Goal: Communication & Community: Share content

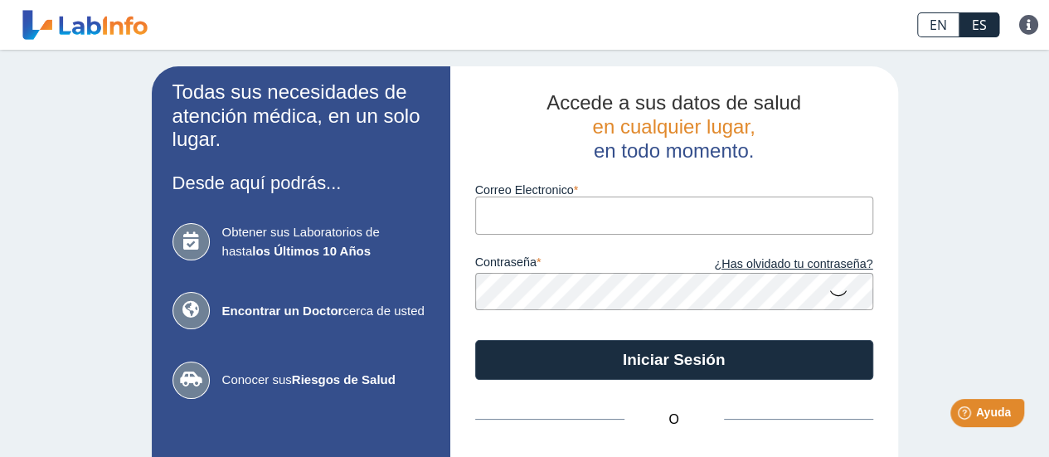
click at [620, 215] on input "Correo Electronico" at bounding box center [674, 215] width 398 height 37
type input "[EMAIL_ADDRESS][DOMAIN_NAME]"
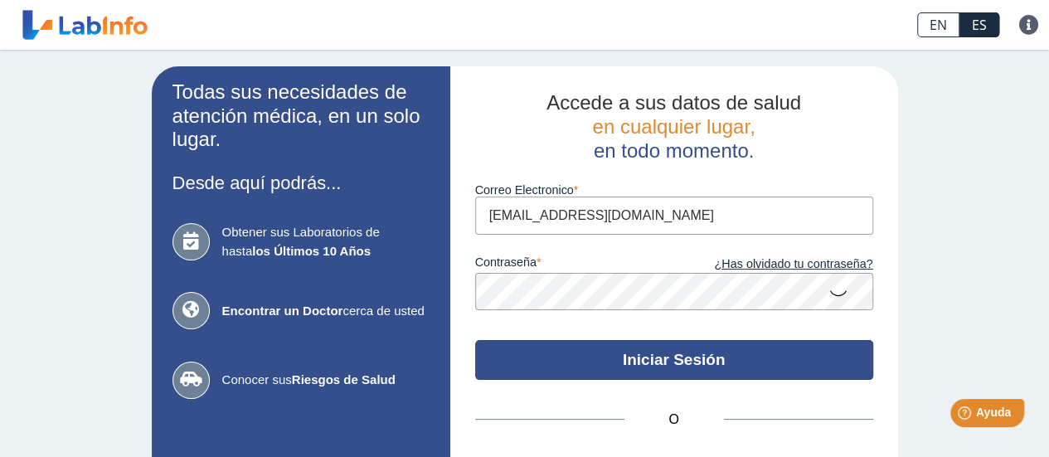
click at [653, 356] on button "Iniciar Sesión" at bounding box center [674, 360] width 398 height 40
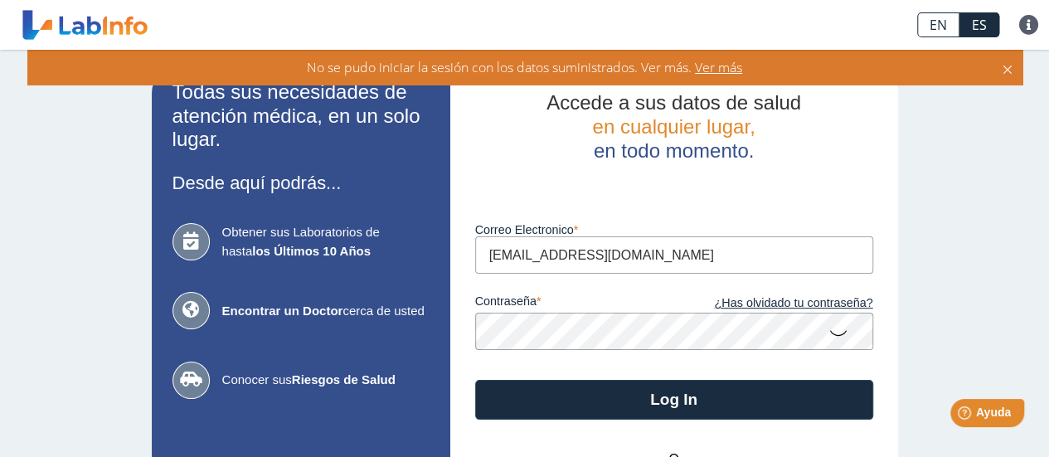
click at [828, 331] on icon at bounding box center [838, 332] width 20 height 32
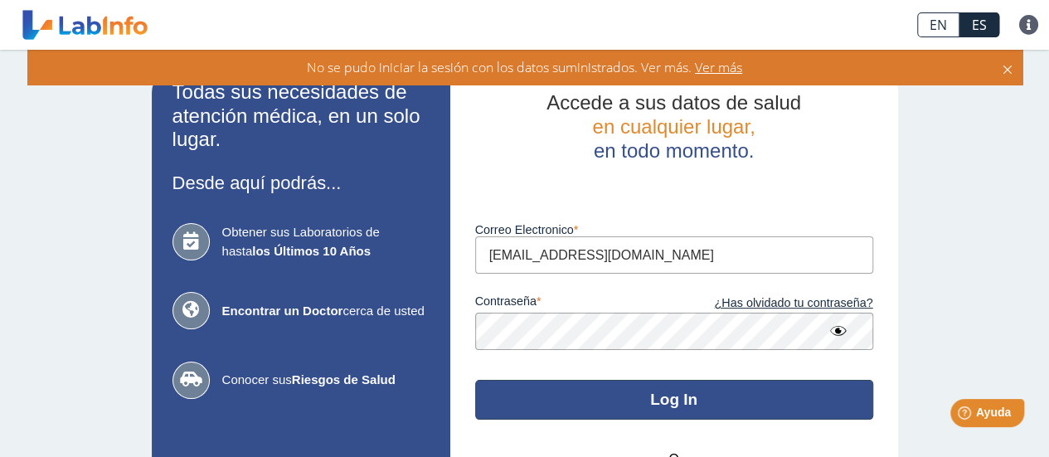
click at [668, 396] on button "Log In" at bounding box center [674, 400] width 398 height 40
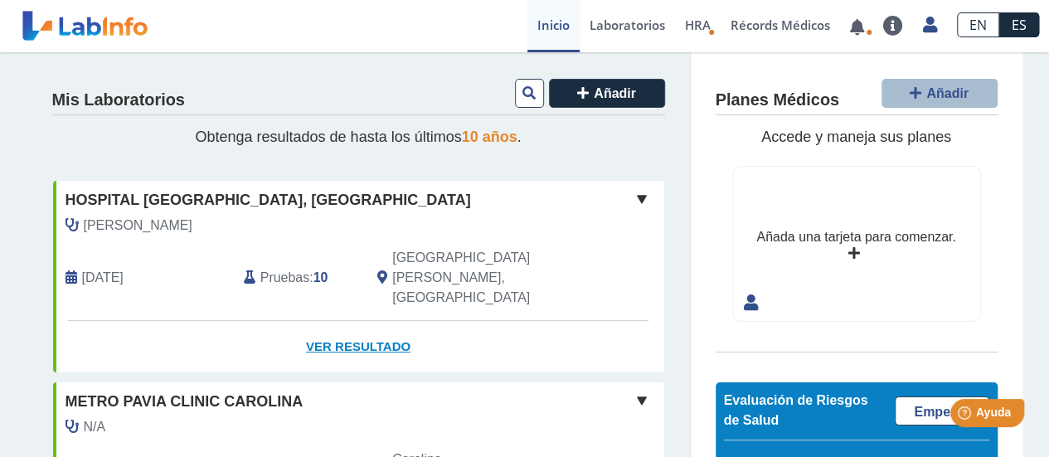
click at [367, 321] on link "Ver Resultado" at bounding box center [358, 347] width 611 height 52
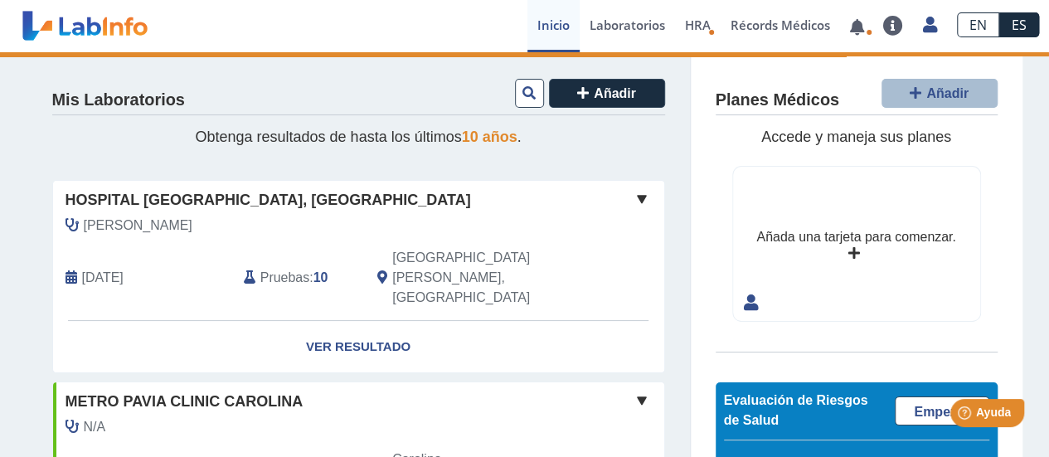
click at [635, 198] on span at bounding box center [642, 199] width 20 height 20
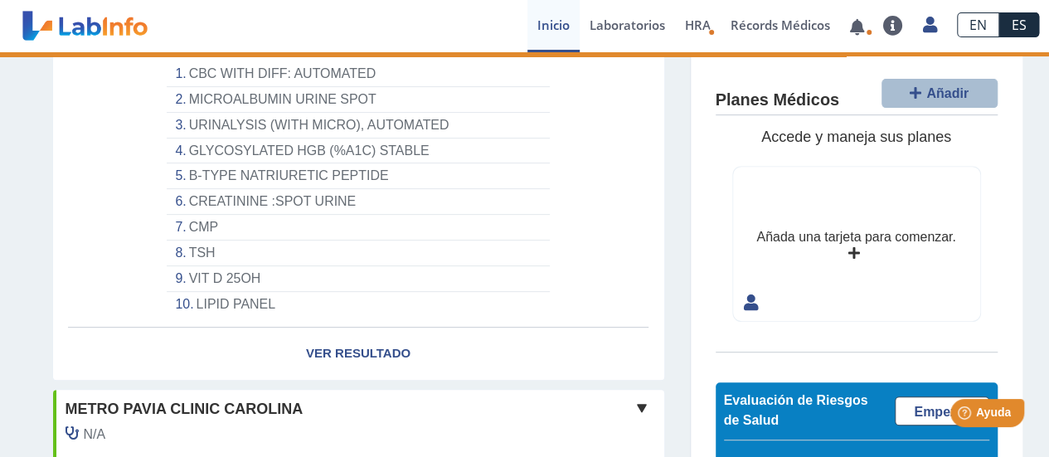
scroll to position [294, 0]
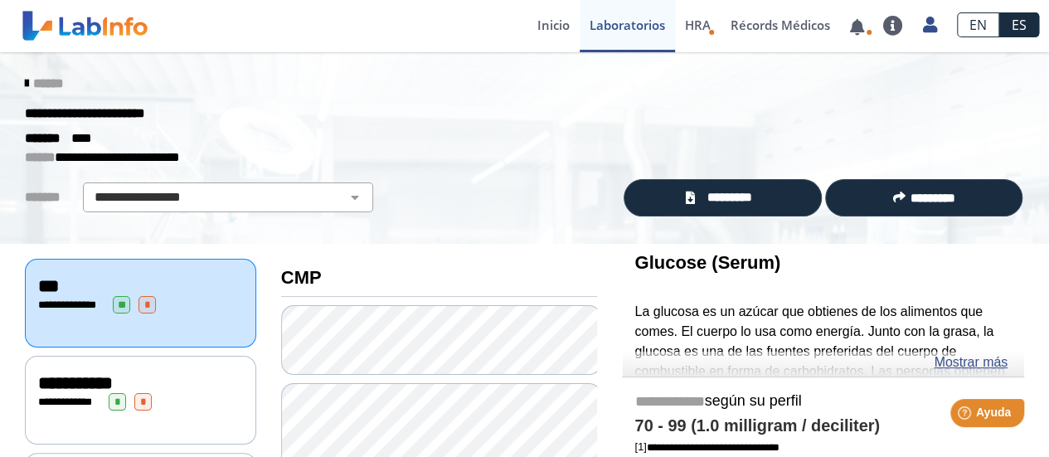
click at [170, 296] on div "**********" at bounding box center [140, 304] width 205 height 17
click at [119, 296] on span "**" at bounding box center [121, 304] width 17 height 17
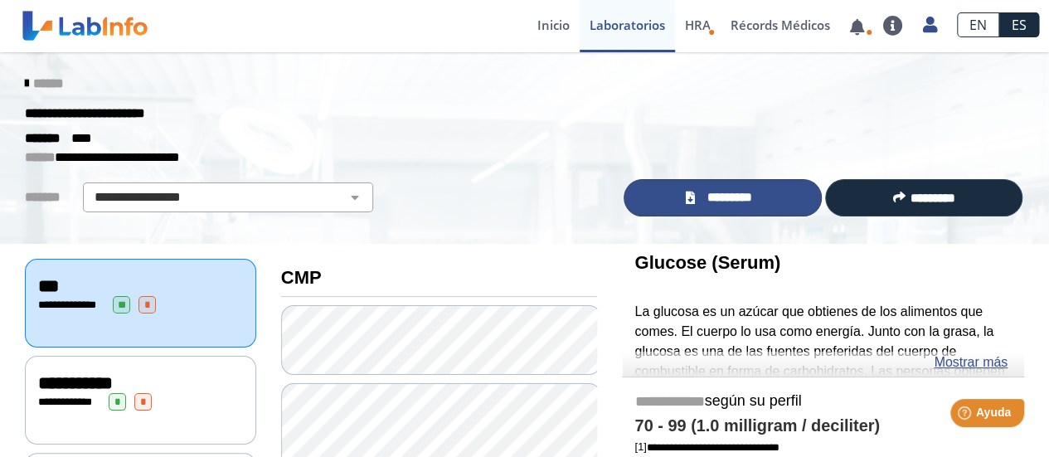
click at [720, 200] on span "*********" at bounding box center [729, 197] width 61 height 19
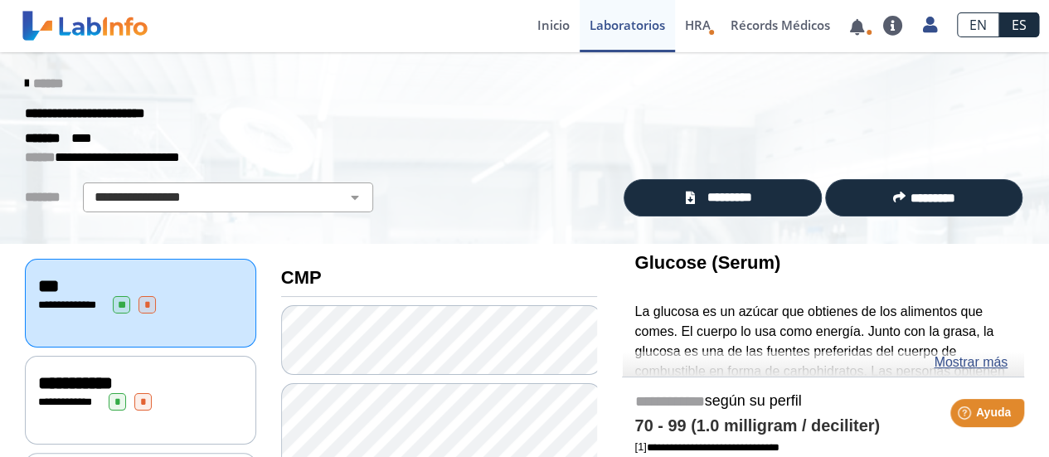
click at [25, 79] on icon at bounding box center [26, 83] width 3 height 13
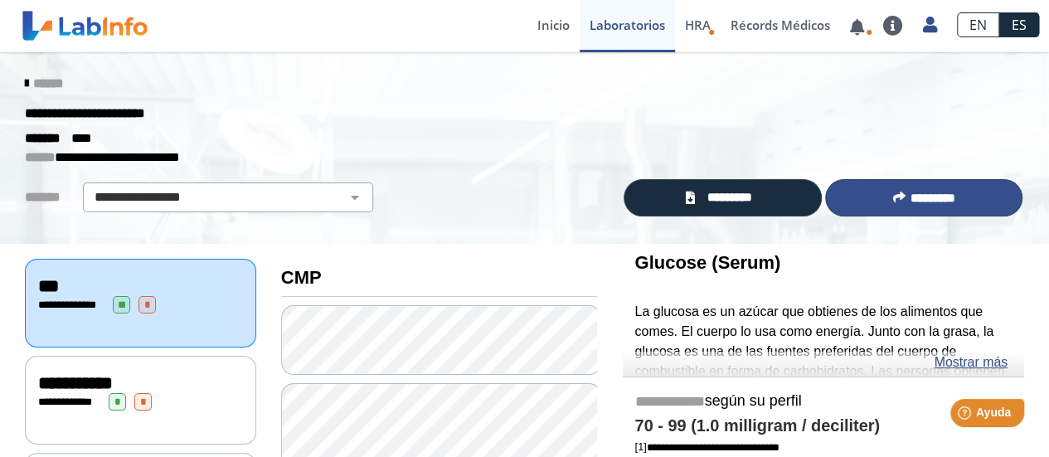
click at [892, 197] on icon at bounding box center [898, 197] width 12 height 12
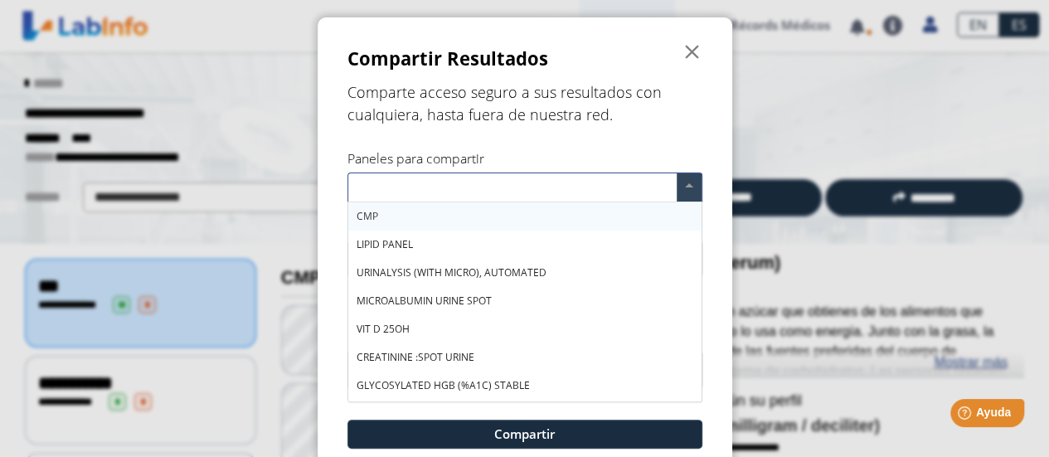
click at [677, 187] on span at bounding box center [689, 187] width 25 height 28
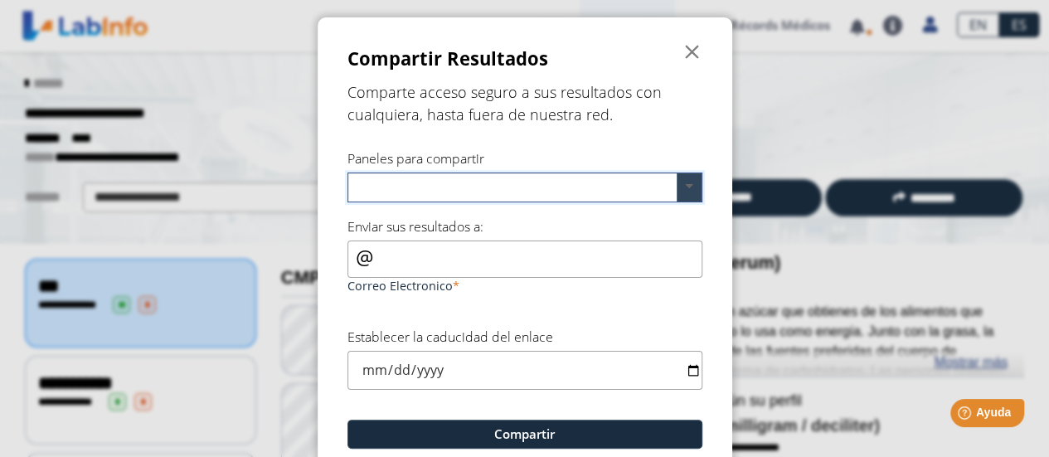
click at [685, 180] on span at bounding box center [689, 187] width 25 height 28
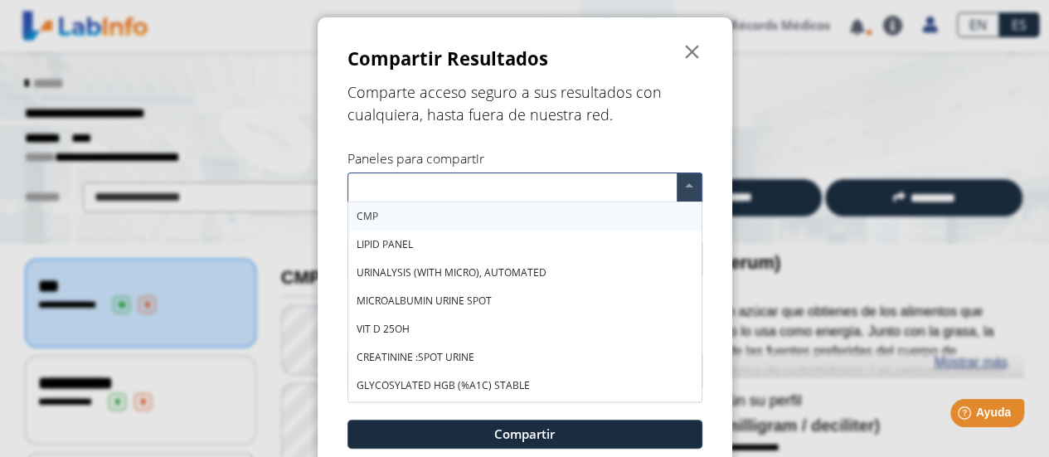
click at [592, 214] on div "CMP" at bounding box center [524, 216] width 353 height 28
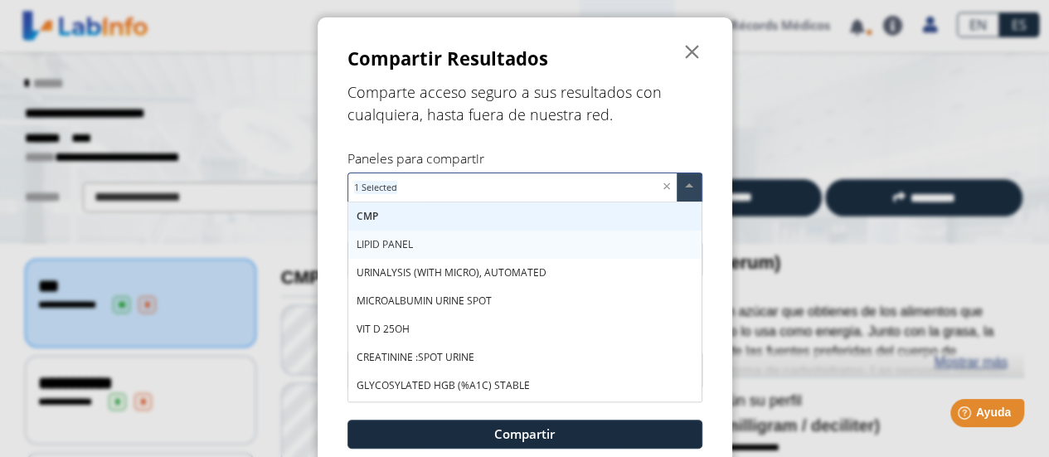
click at [481, 245] on div "LIPID PANEL" at bounding box center [524, 245] width 353 height 28
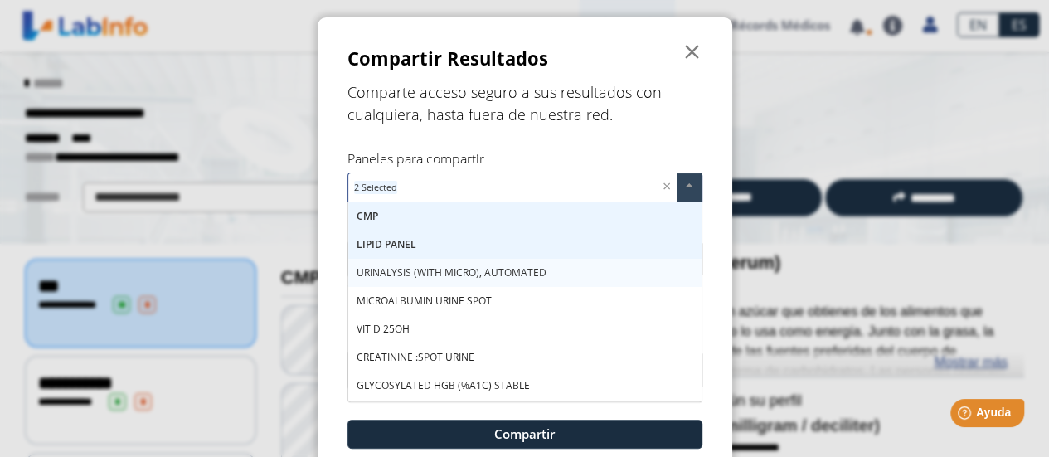
click at [431, 265] on div "URINALYSIS (WITH MICRO), AUTOMATED" at bounding box center [524, 273] width 353 height 28
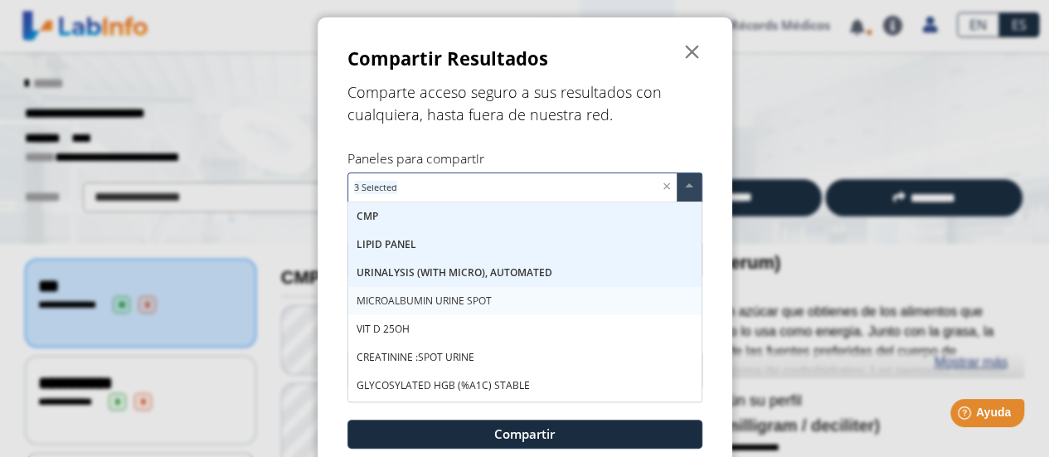
click at [410, 299] on span "MICROALBUMIN URINE SPOT" at bounding box center [424, 301] width 135 height 14
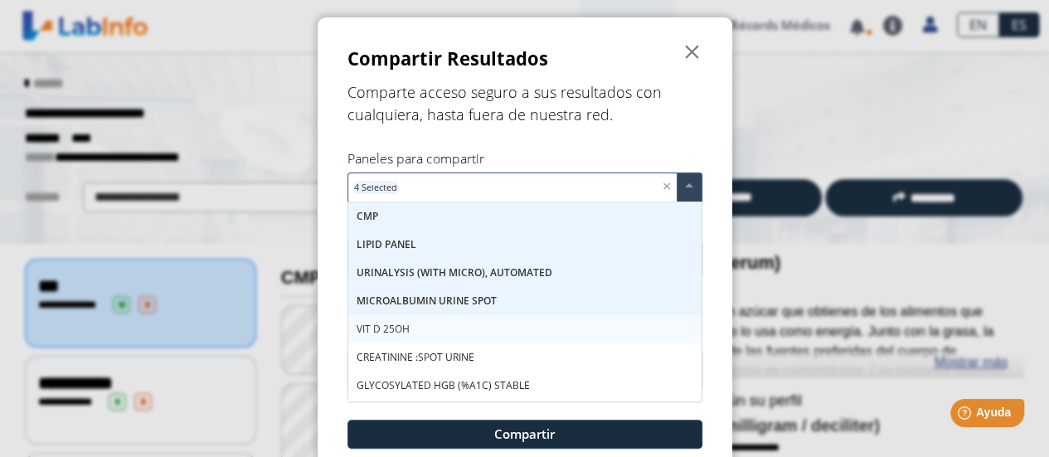
click at [389, 334] on span "VIT D 25OH" at bounding box center [383, 329] width 53 height 14
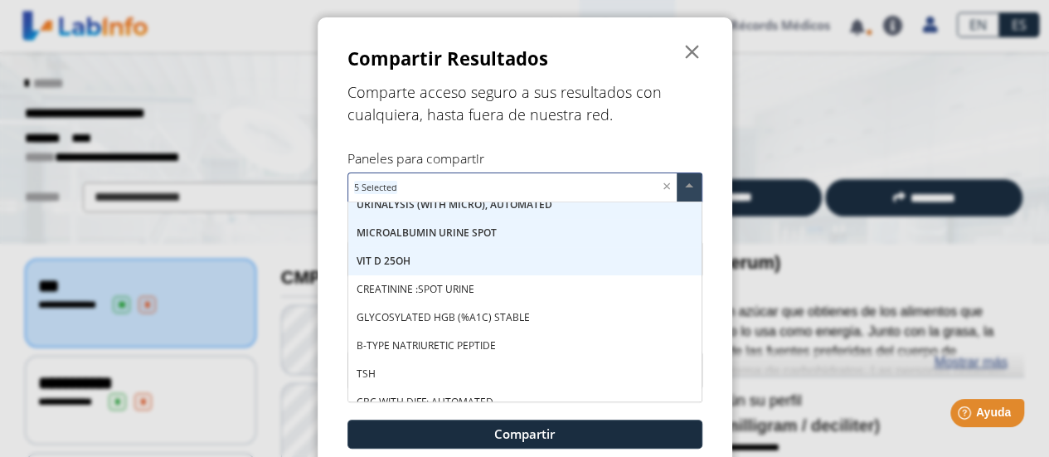
scroll to position [70, 0]
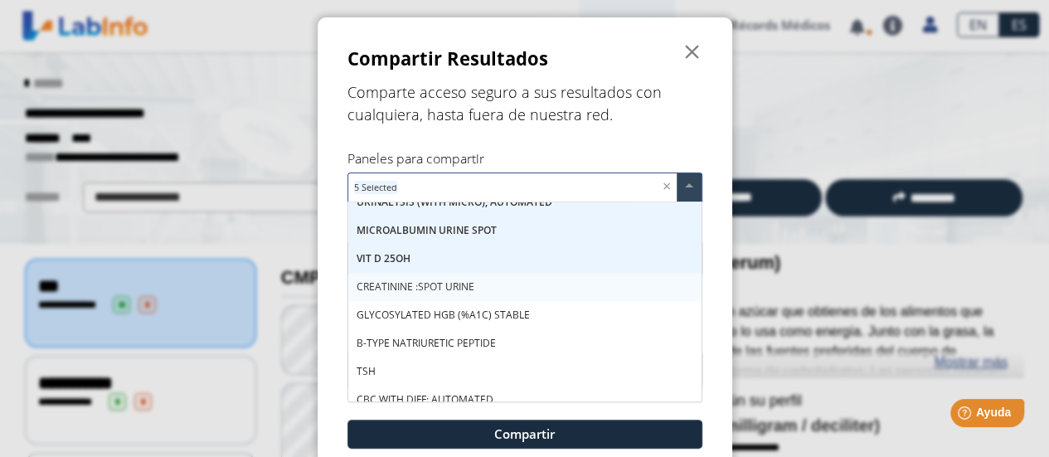
click at [443, 281] on span "CREATININE :SPOT URINE" at bounding box center [416, 286] width 118 height 14
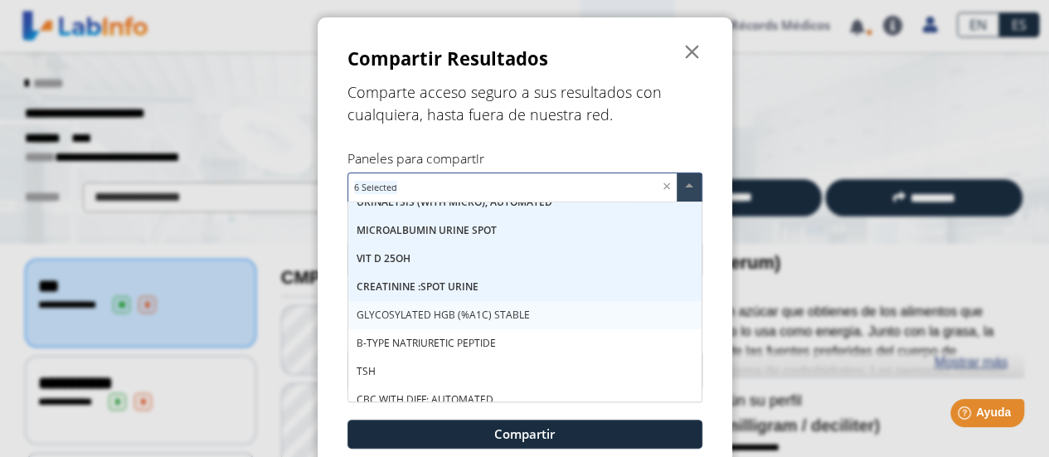
click at [411, 304] on div "GLYCOSYLATED HGB (%A1C) STABLE" at bounding box center [524, 315] width 353 height 28
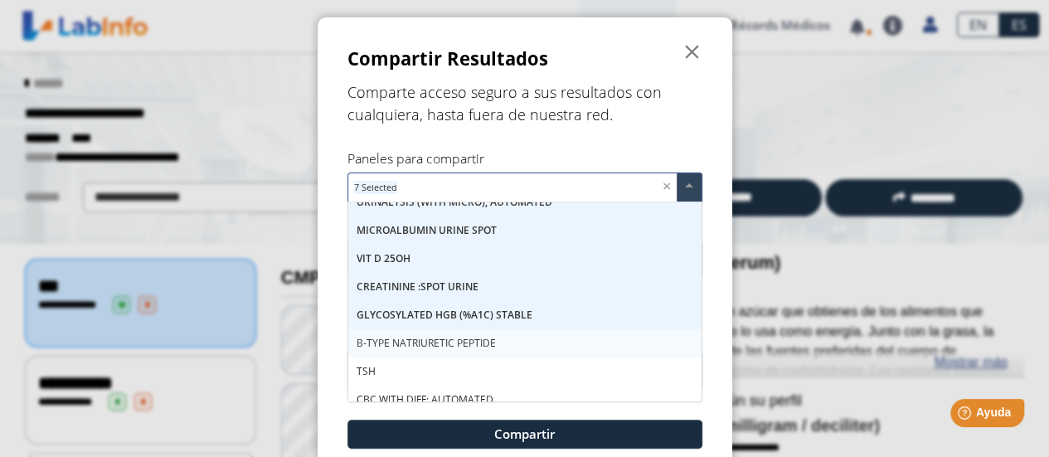
click at [403, 352] on div "B-TYPE NATRIURETIC PEPTIDE" at bounding box center [524, 343] width 353 height 28
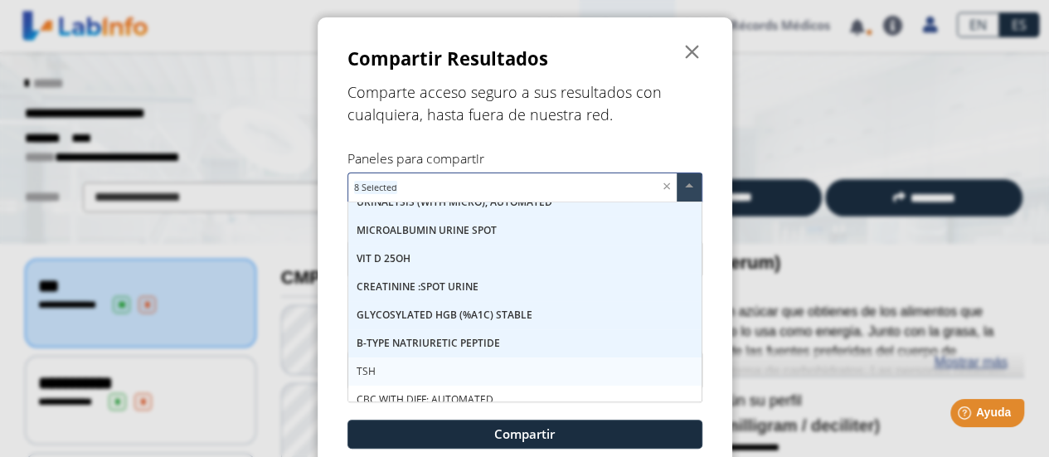
click at [360, 367] on span "TSH" at bounding box center [366, 371] width 19 height 14
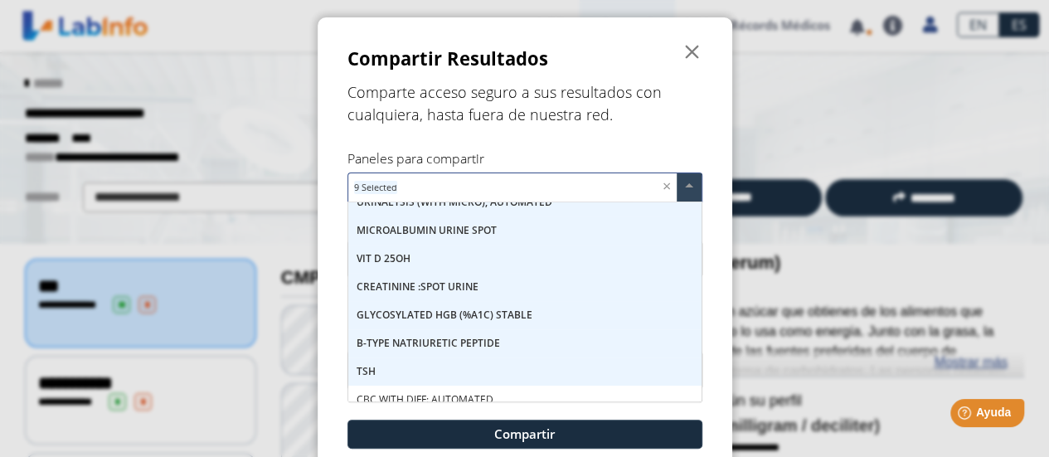
scroll to position [83, 0]
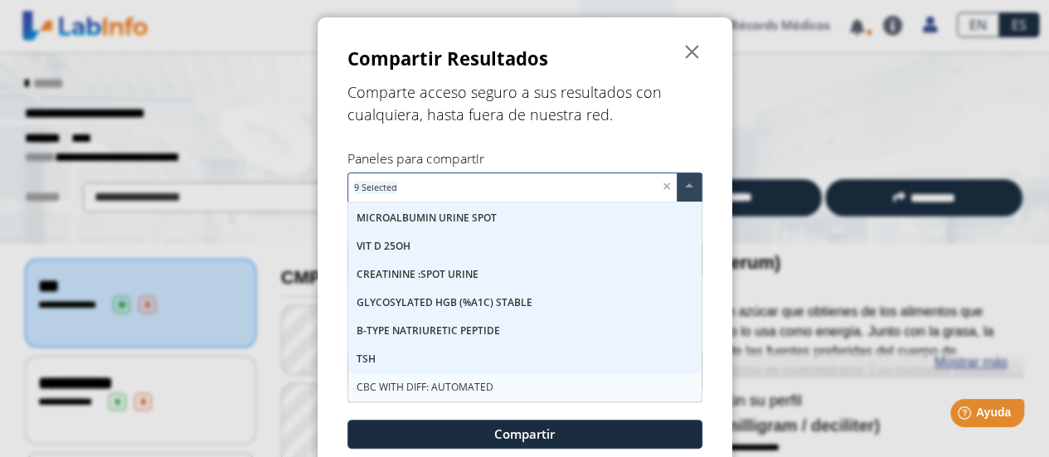
click at [469, 386] on span "CBC WITH DIFF: AUTOMATED" at bounding box center [425, 387] width 137 height 14
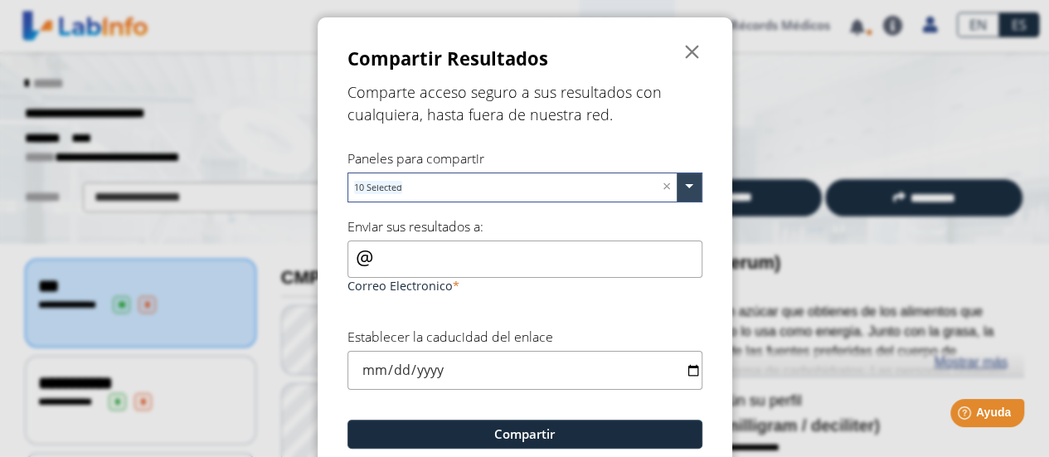
click at [692, 146] on form "Compartir Resultados  Comparte acceso seguro a sus resultados con cualquiera, …" at bounding box center [525, 274] width 415 height 514
click at [396, 260] on input "Correo Electronico" at bounding box center [524, 258] width 355 height 37
click at [371, 265] on input "Correo Electronico" at bounding box center [524, 258] width 355 height 37
click at [690, 56] on span "" at bounding box center [692, 52] width 20 height 20
